Goal: Find contact information: Find contact information

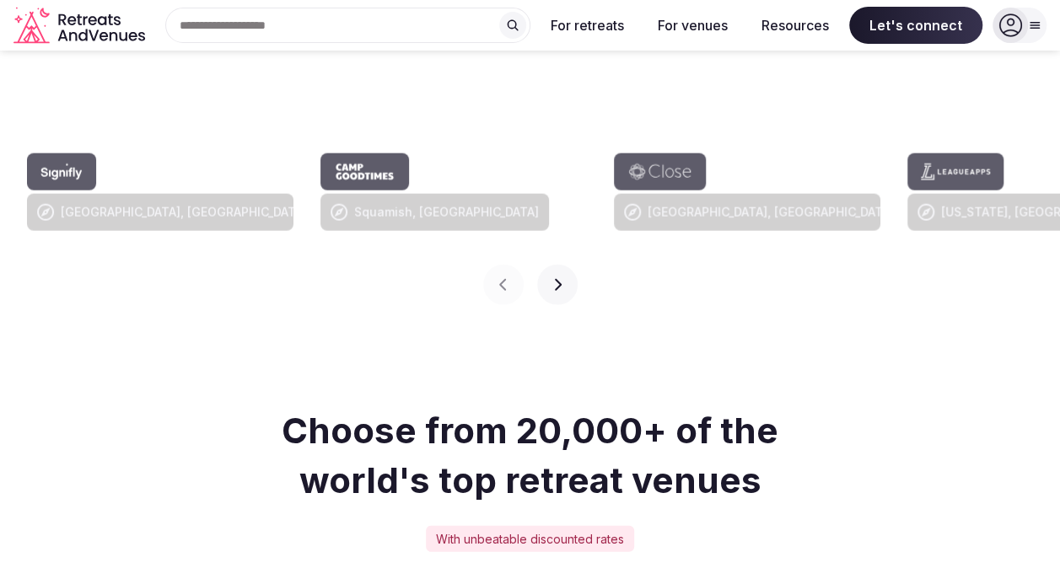
scroll to position [1423, 0]
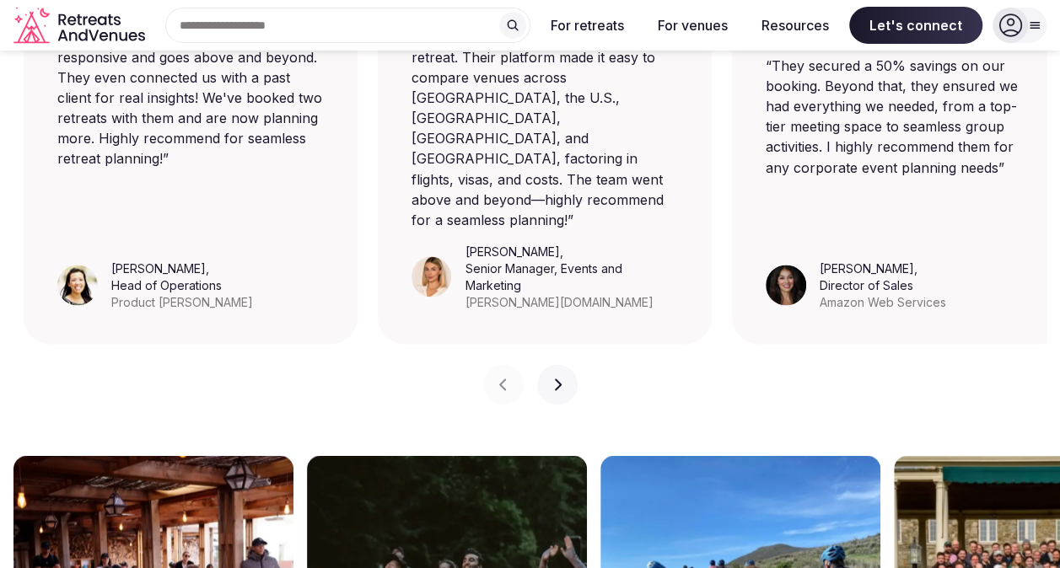
click at [792, 344] on div "Previous slide Next slide" at bounding box center [529, 374] width 1033 height 61
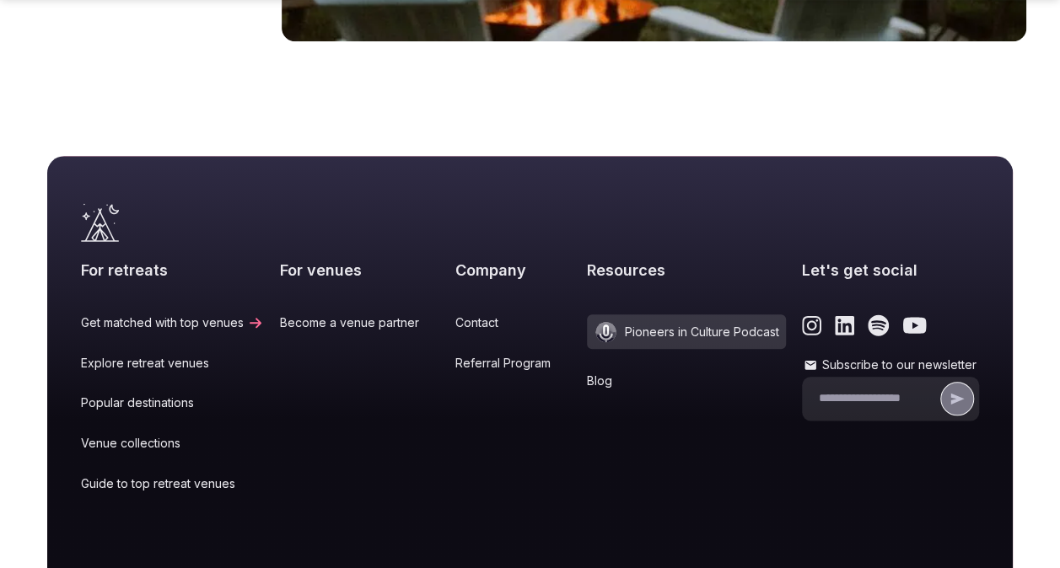
scroll to position [7239, 0]
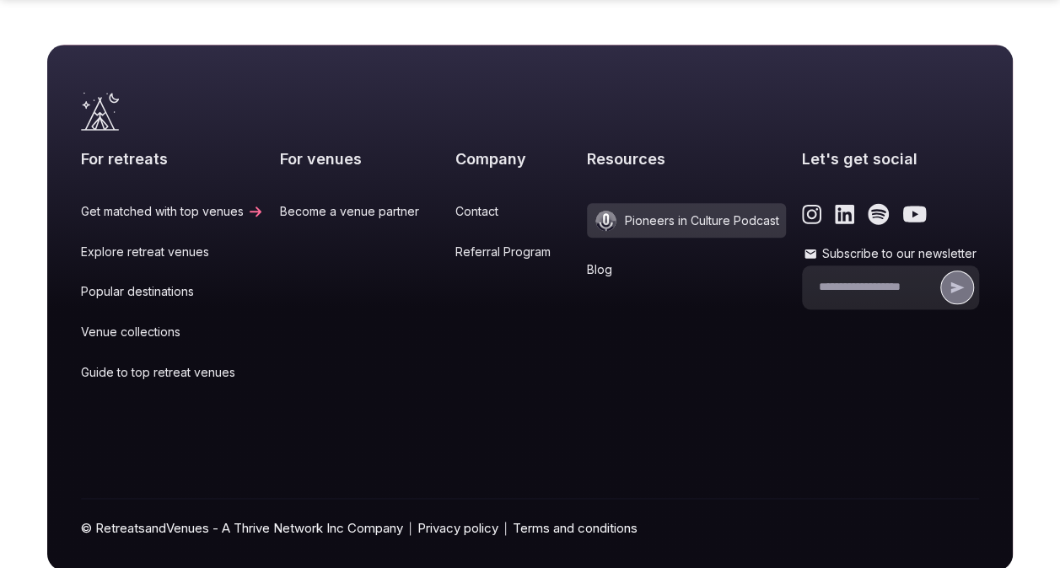
click at [473, 203] on link "Contact" at bounding box center [512, 211] width 115 height 17
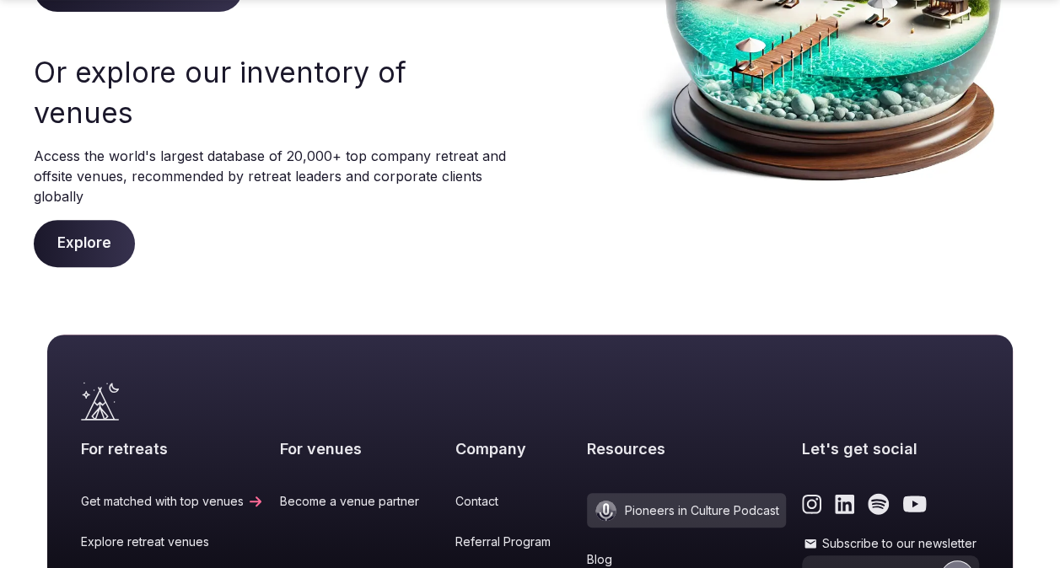
scroll to position [590, 0]
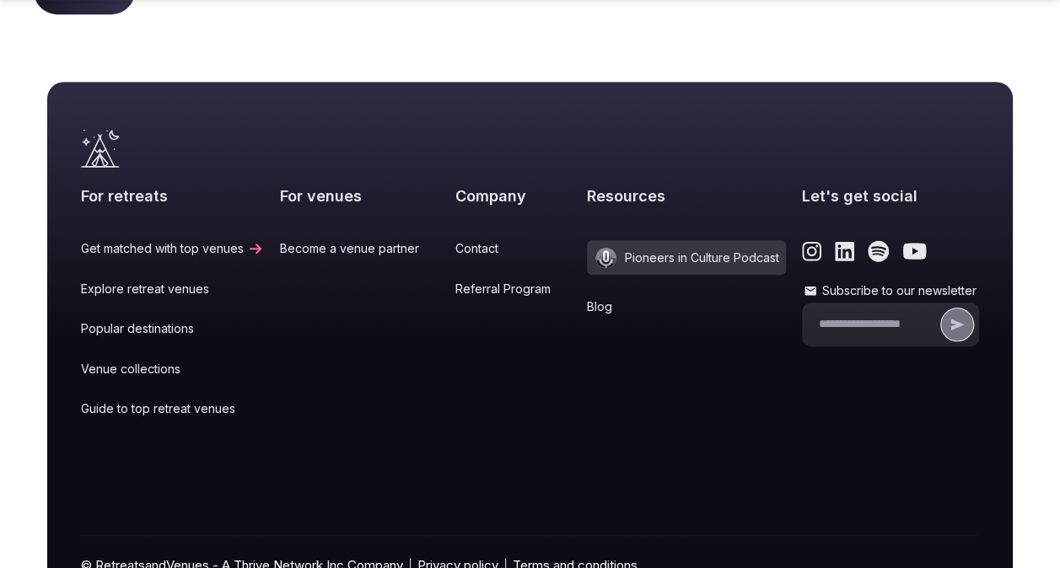
click at [460, 556] on link "Privacy policy" at bounding box center [457, 565] width 81 height 18
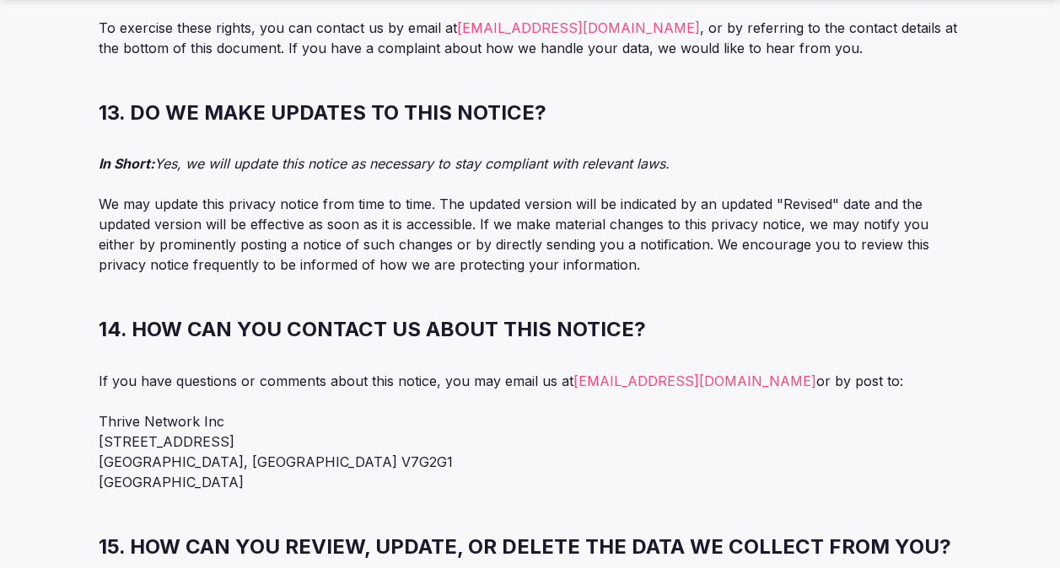
scroll to position [12775, 0]
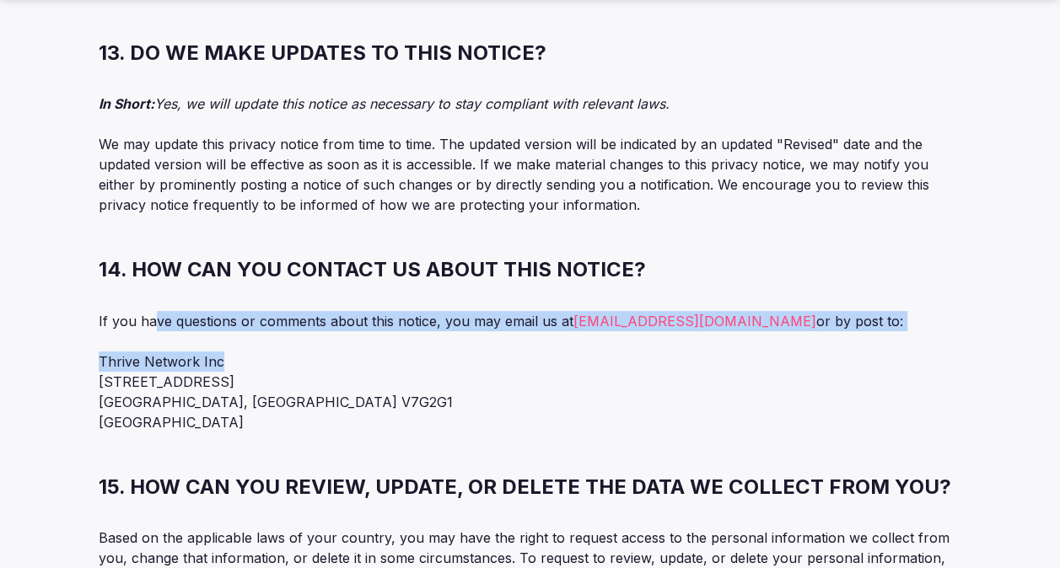
drag, startPoint x: 155, startPoint y: 212, endPoint x: 396, endPoint y: 233, distance: 241.9
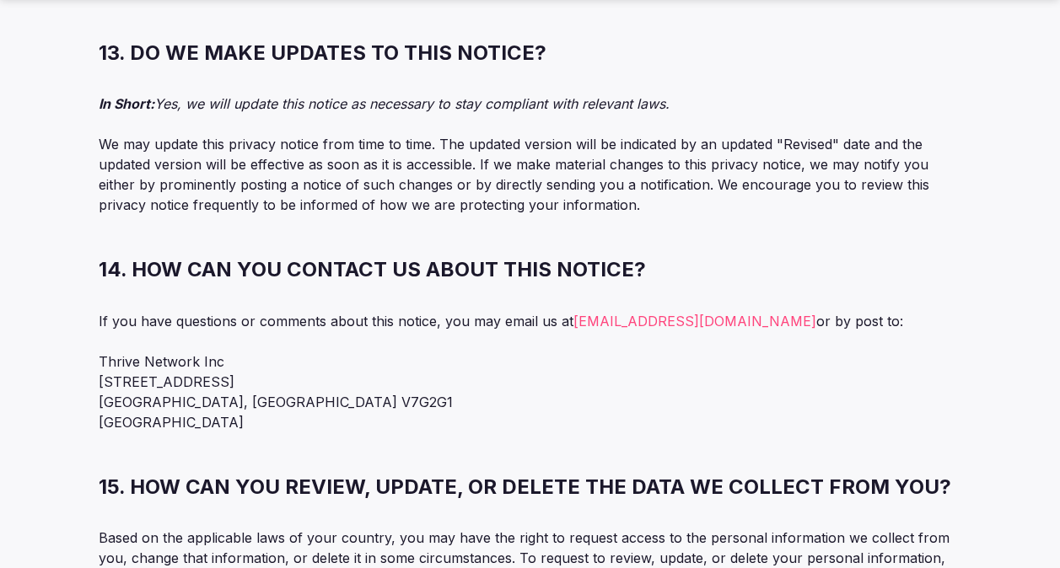
drag, startPoint x: 396, startPoint y: 233, endPoint x: 428, endPoint y: 275, distance: 52.9
click at [428, 352] on p "Thrive Network Inc [STREET_ADDRESS]" at bounding box center [530, 392] width 863 height 81
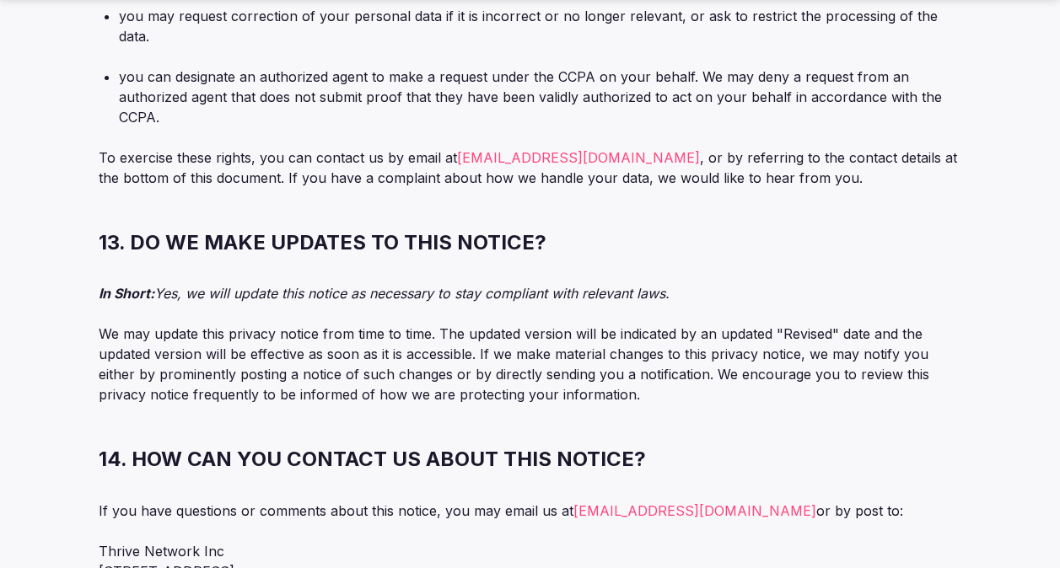
scroll to position [12647, 0]
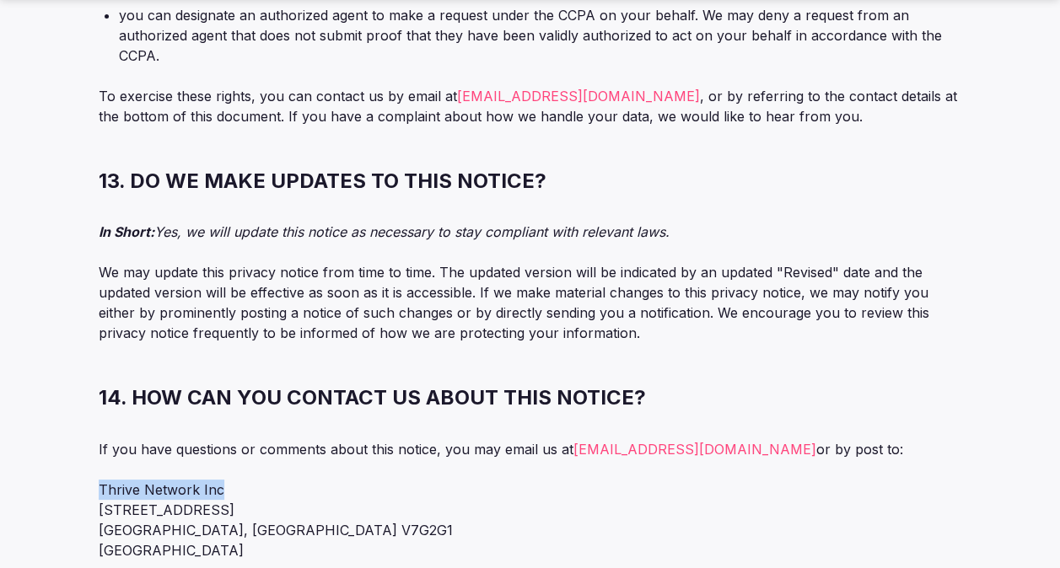
drag, startPoint x: 220, startPoint y: 379, endPoint x: 99, endPoint y: 394, distance: 122.2
click at [99, 480] on p "Thrive Network Inc [STREET_ADDRESS]" at bounding box center [530, 520] width 863 height 81
copy p "Thrive Network Inc"
drag, startPoint x: 233, startPoint y: 406, endPoint x: 93, endPoint y: 399, distance: 140.1
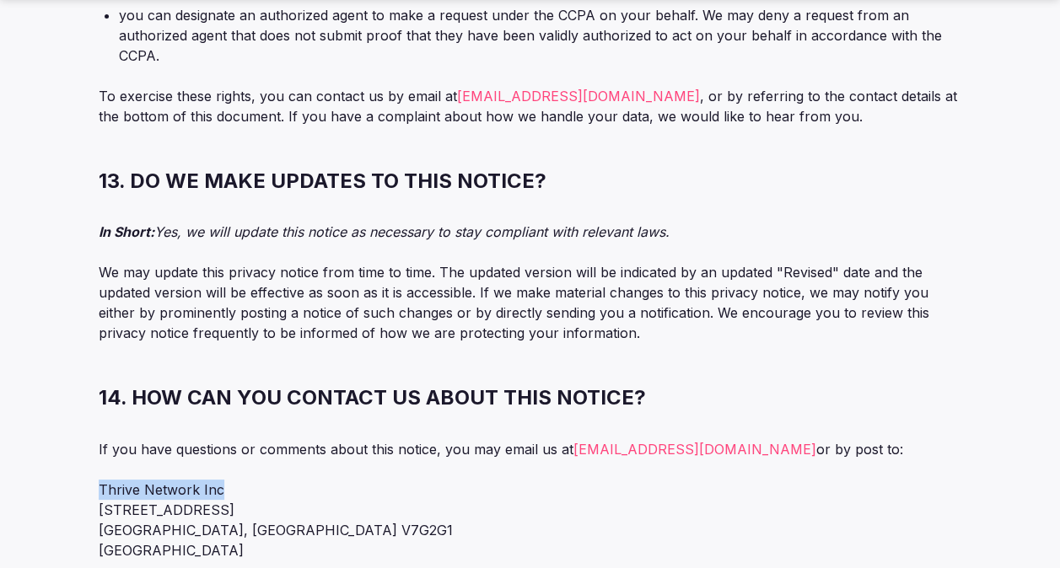
copy p "[STREET_ADDRESS]"
click at [164, 480] on p "Thrive Network Inc [STREET_ADDRESS]" at bounding box center [530, 520] width 863 height 81
drag, startPoint x: 164, startPoint y: 420, endPoint x: 67, endPoint y: 420, distance: 96.1
copy p "[GEOGRAPHIC_DATA]"
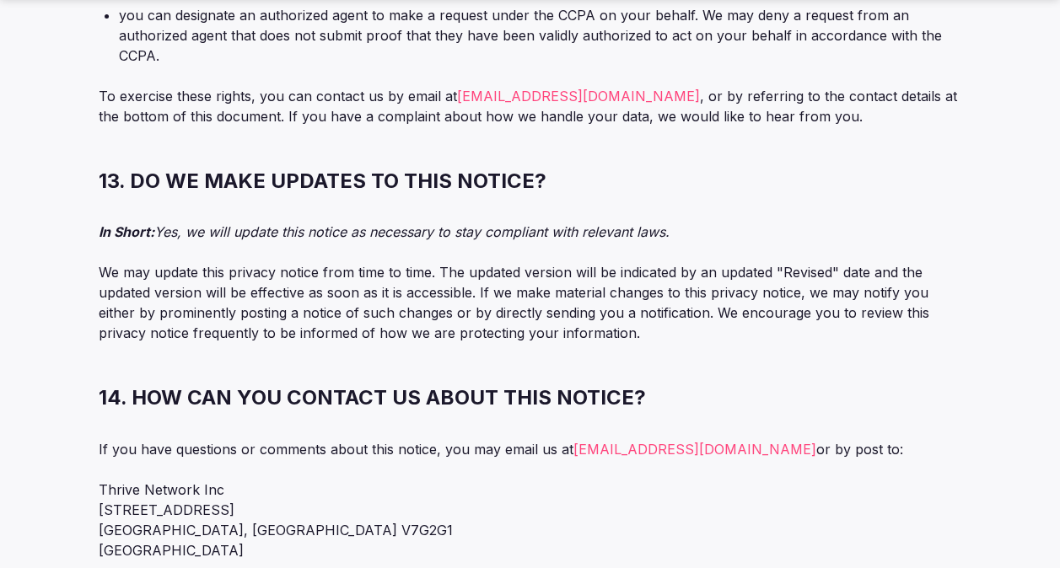
click at [280, 480] on p "Thrive Network Inc [STREET_ADDRESS]" at bounding box center [530, 520] width 863 height 81
drag, startPoint x: 275, startPoint y: 421, endPoint x: 174, endPoint y: 421, distance: 101.2
click at [174, 480] on p "Thrive Network Inc [STREET_ADDRESS]" at bounding box center [530, 520] width 863 height 81
copy p "[GEOGRAPHIC_DATA]"
drag, startPoint x: 760, startPoint y: 349, endPoint x: 568, endPoint y: 349, distance: 192.2
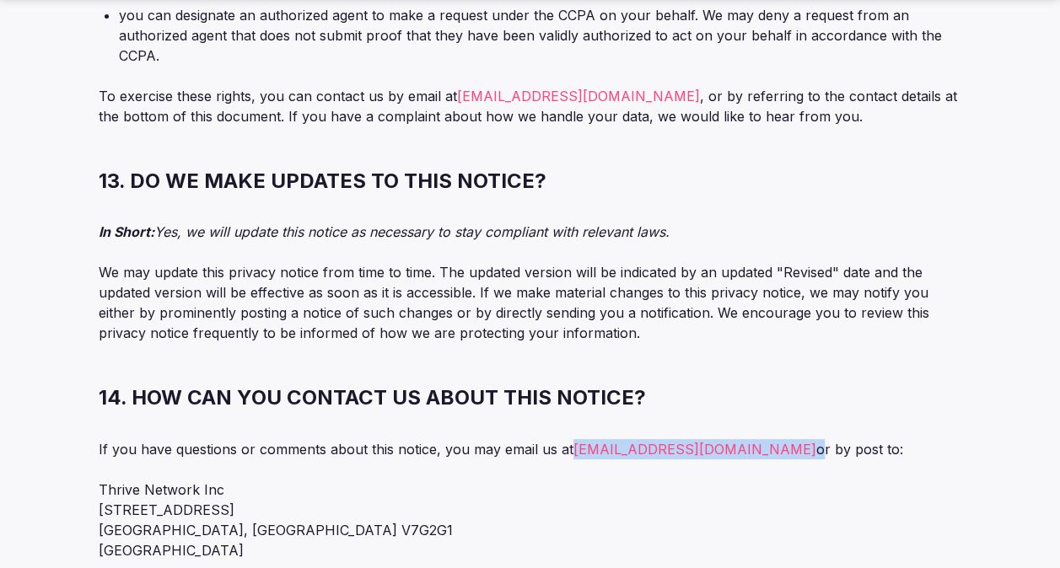
click at [568, 439] on p "If you have questions or comments about this notice, you may email us at [EMAIL…" at bounding box center [530, 449] width 863 height 20
copy p "[EMAIL_ADDRESS][DOMAIN_NAME]"
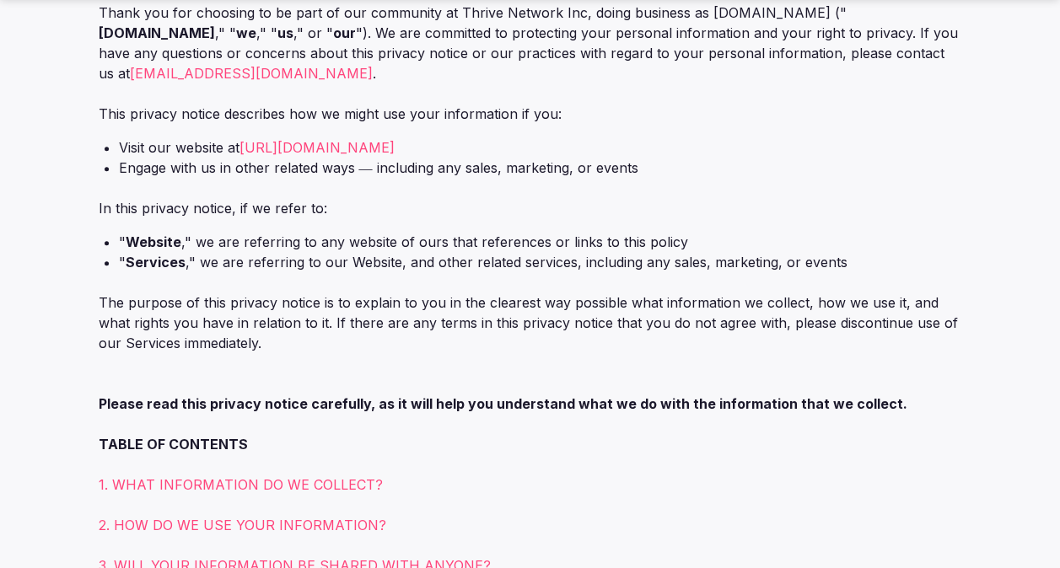
scroll to position [421, 0]
